Goal: Obtain resource: Download file/media

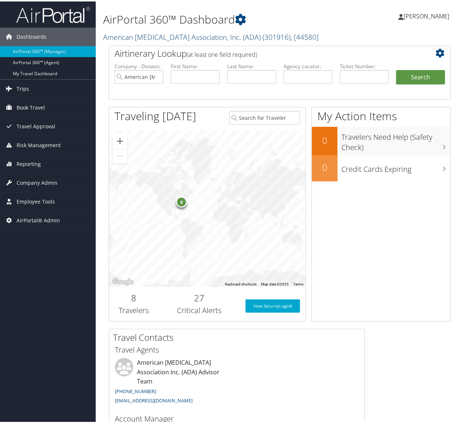
click at [168, 36] on link "American Diabetes Association, Inc. (ADA) ( 301916 ) , [ 44580 ]" at bounding box center [210, 36] width 215 height 10
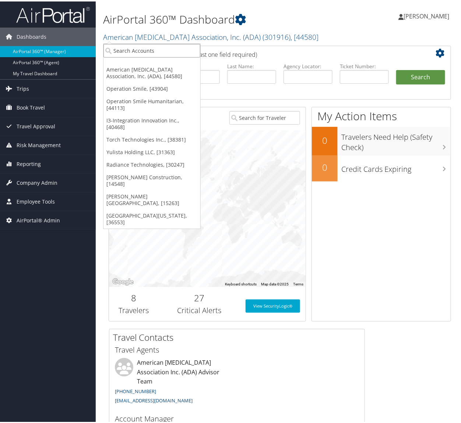
click at [158, 47] on input "search" at bounding box center [152, 49] width 97 height 14
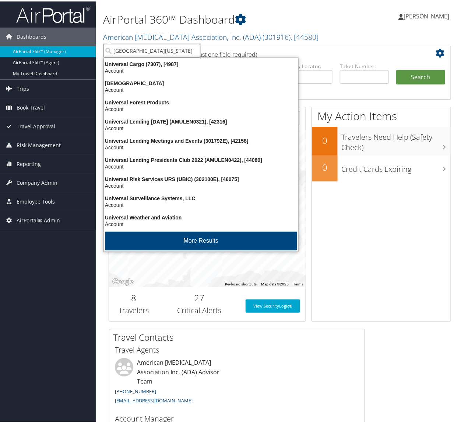
type input "university of virginia"
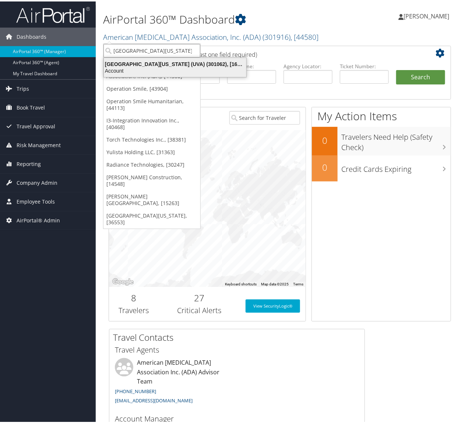
click at [149, 65] on div "University of Virginia (UVA) (301062), [16863]" at bounding box center [174, 62] width 151 height 7
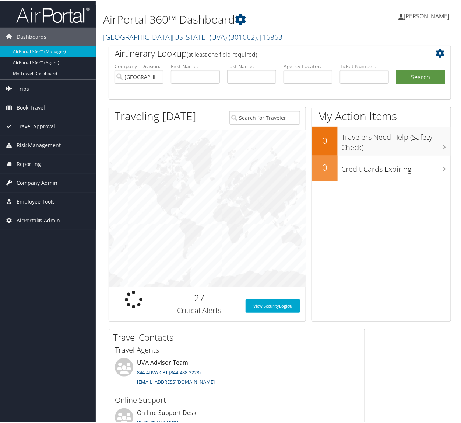
click at [38, 181] on span "Company Admin" at bounding box center [37, 181] width 41 height 18
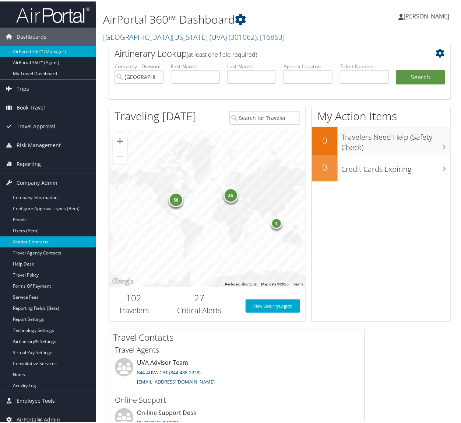
click at [38, 241] on link "Vendor Contracts" at bounding box center [48, 240] width 96 height 11
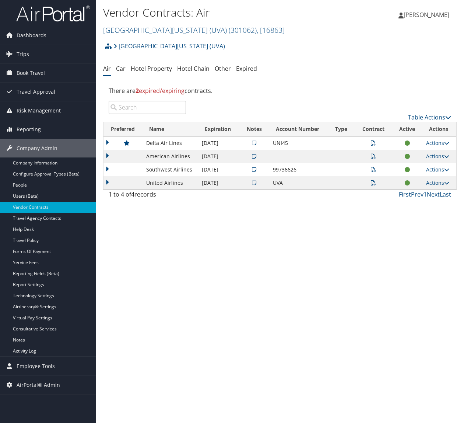
click at [373, 156] on icon at bounding box center [373, 156] width 5 height 5
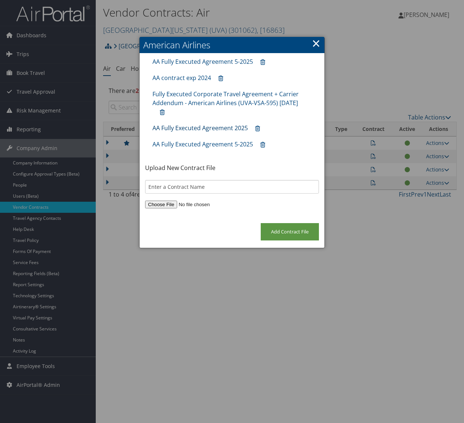
click at [189, 126] on link "AA Fully Executed Agreement 2025" at bounding box center [200, 128] width 95 height 8
click at [169, 146] on link "AA Fully Executed Agreement 5-2025" at bounding box center [203, 144] width 101 height 8
click at [187, 62] on link "AA Fully Executed Agreement 5-2025" at bounding box center [203, 61] width 101 height 8
